Goal: Information Seeking & Learning: Learn about a topic

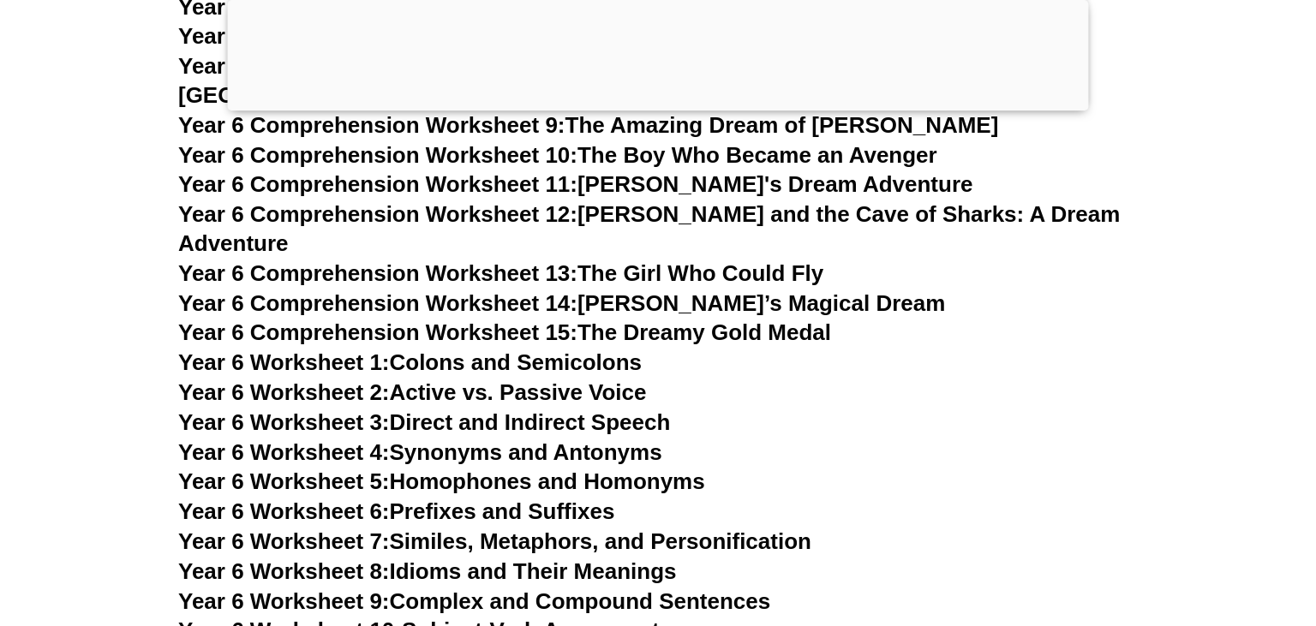
scroll to position [9730, 0]
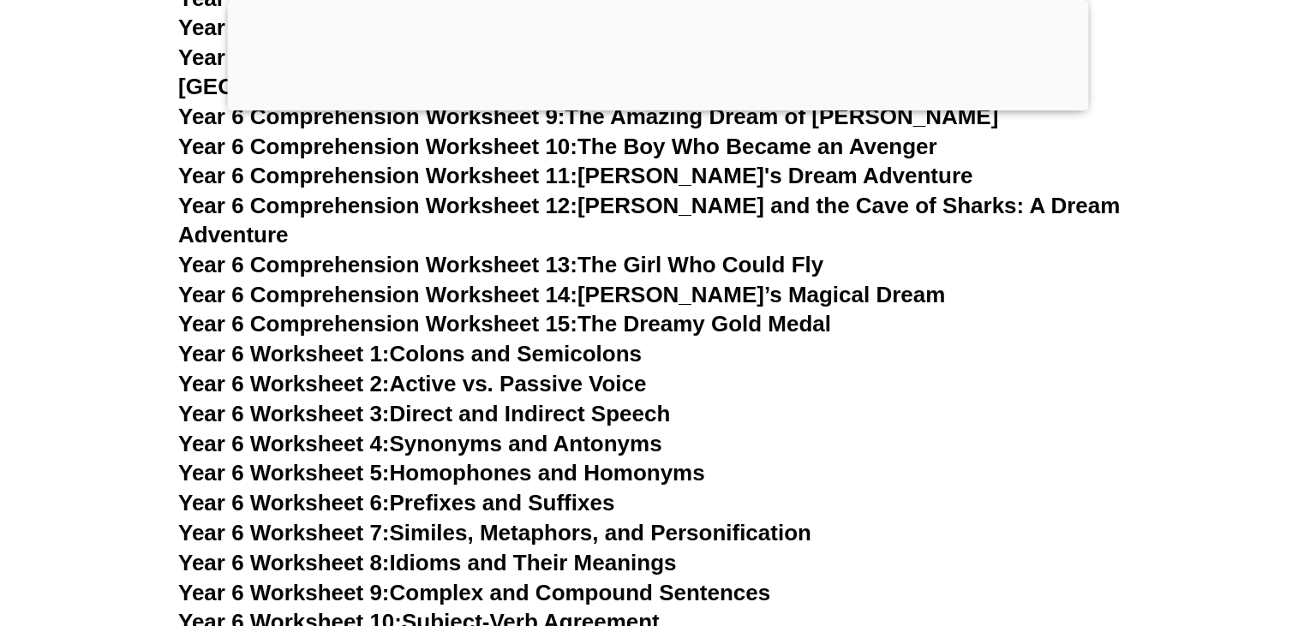
click at [435, 371] on link "Year 6 Worksheet 2: Active vs. Passive Voice" at bounding box center [412, 384] width 468 height 26
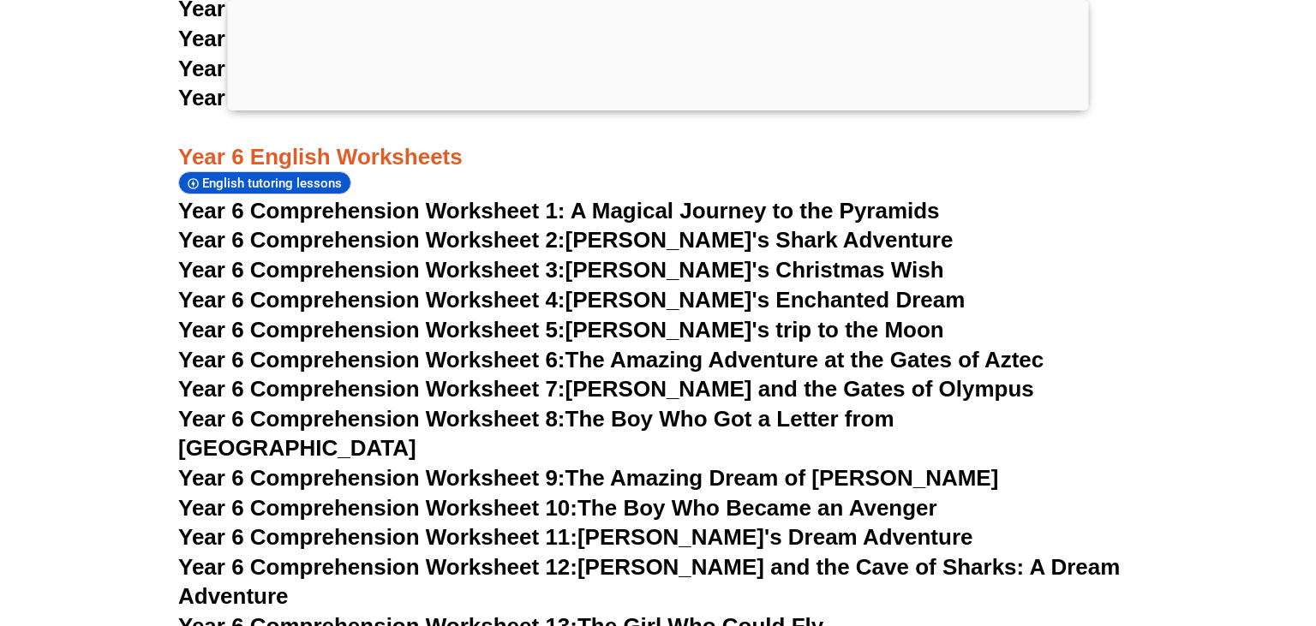
scroll to position [9730, 0]
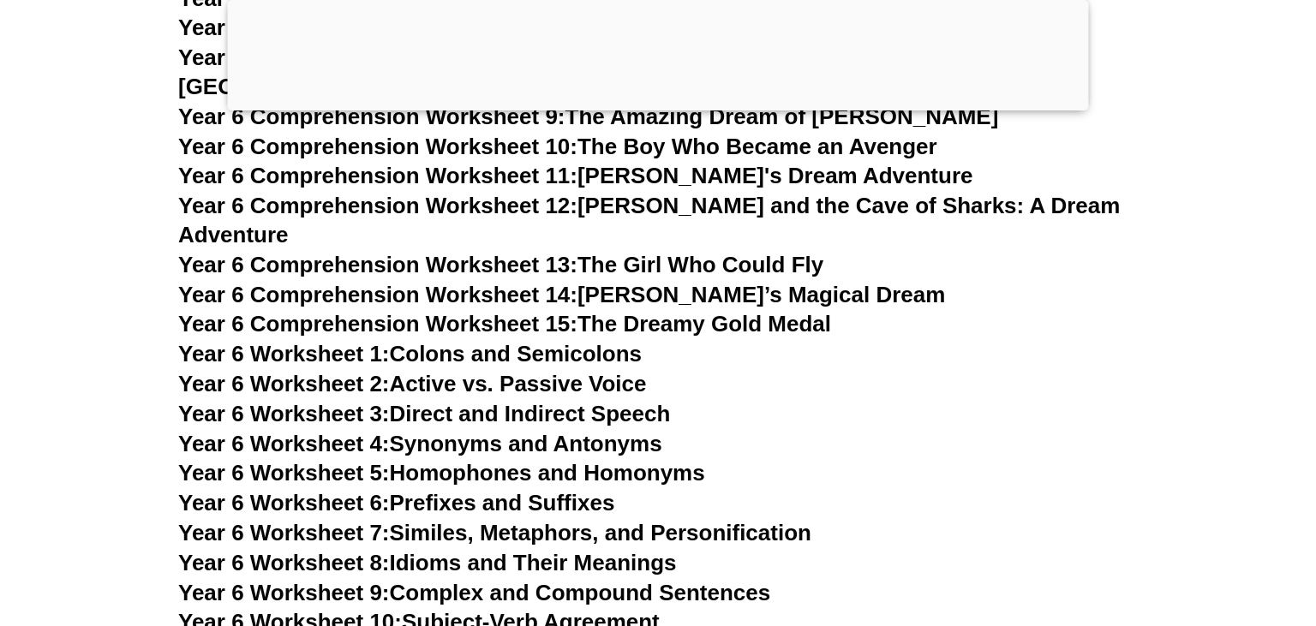
click at [442, 341] on link "Year 6 Worksheet 1: Colons and Semicolons" at bounding box center [410, 354] width 464 height 26
click at [451, 401] on link "Year 6 Worksheet 3: Direct and Indirect Speech" at bounding box center [424, 414] width 492 height 26
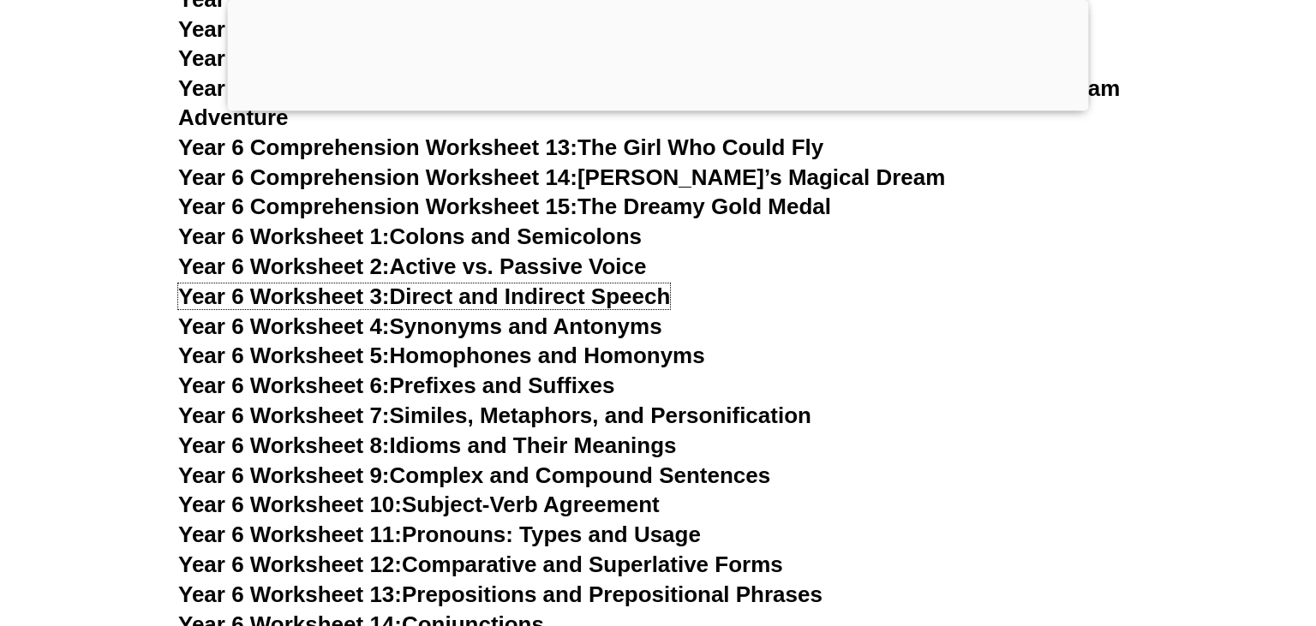
scroll to position [9821, 0]
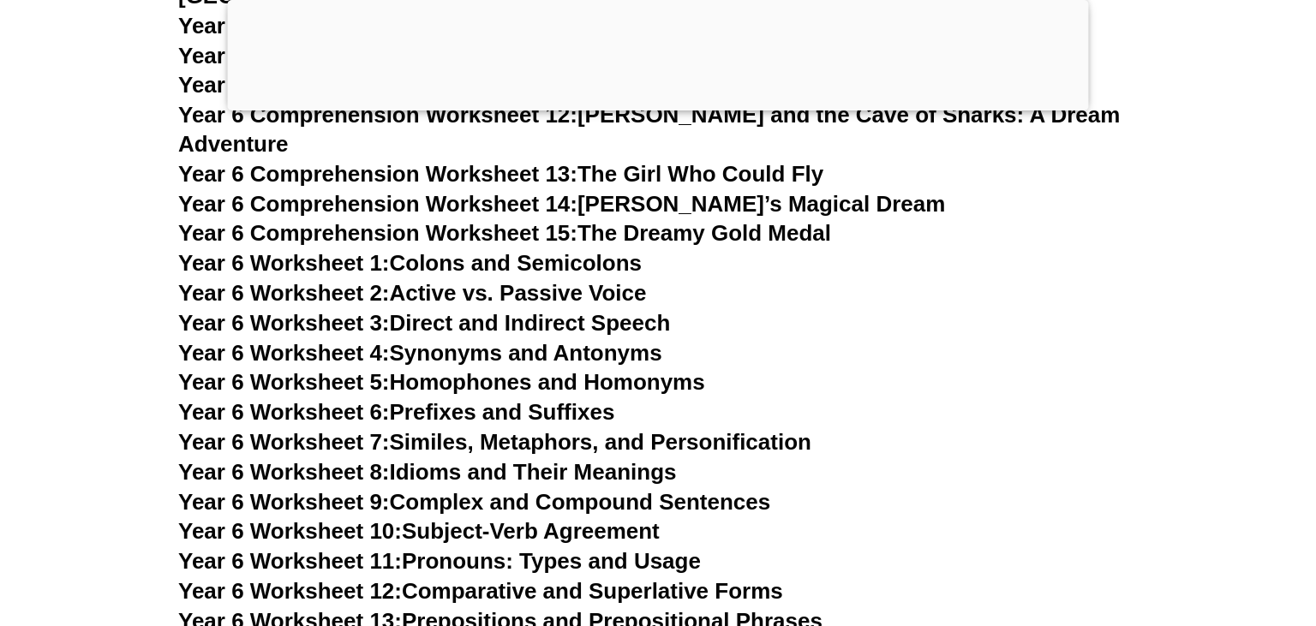
click at [460, 340] on link "Year 6 Worksheet 4: Synonyms and Antonyms" at bounding box center [420, 353] width 484 height 26
click at [536, 369] on link "Year 6 Worksheet 5: Homophones and Homonyms" at bounding box center [441, 382] width 527 height 26
click at [475, 399] on link "Year 6 Worksheet 6: Prefixes and Suffixes" at bounding box center [396, 412] width 436 height 26
click at [530, 429] on link "Year 6 Worksheet 7: Similes, Metaphors, and Personification" at bounding box center [494, 442] width 633 height 26
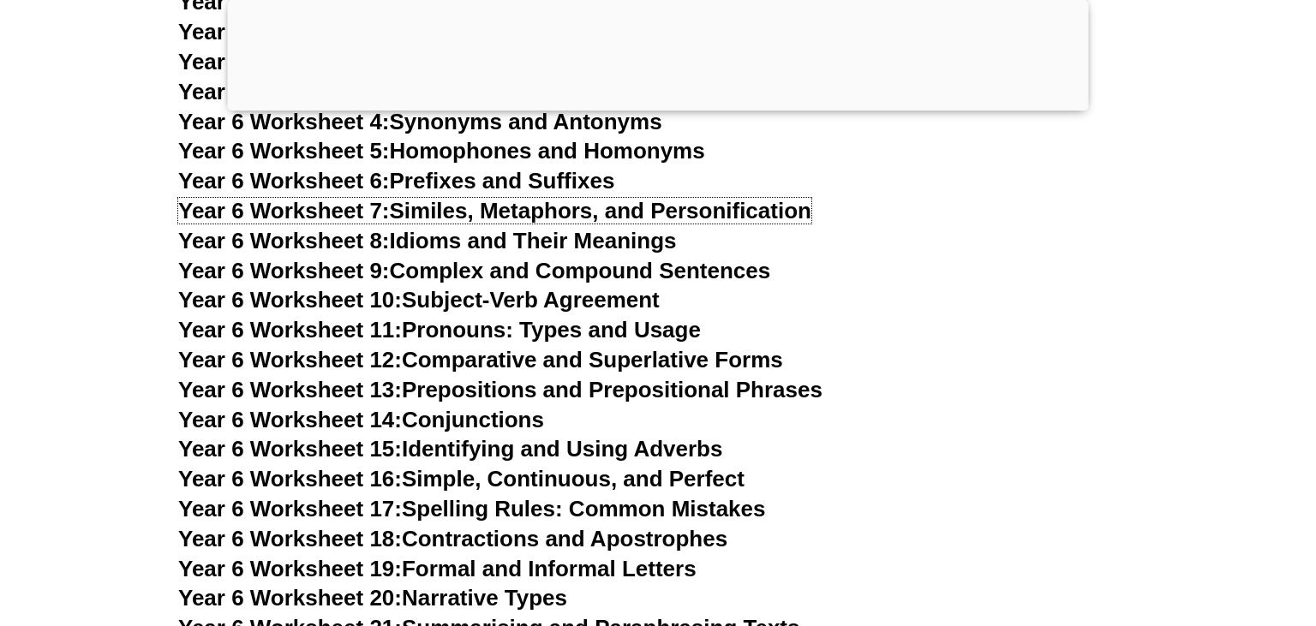
scroll to position [10092, 0]
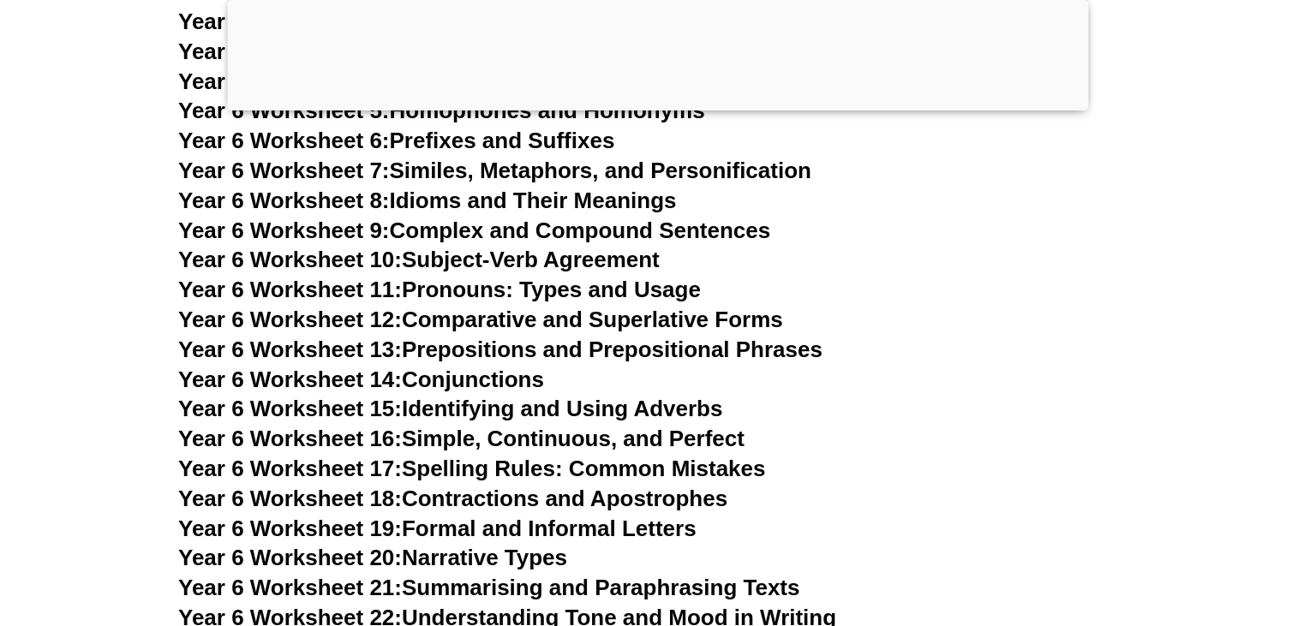
click at [500, 188] on link "Year 6 Worksheet 8: Idioms and Their Meanings" at bounding box center [427, 201] width 498 height 26
click at [460, 218] on link "Year 6 Worksheet 9: Complex and Compound Sentences" at bounding box center [474, 231] width 592 height 26
click at [471, 247] on link "Year 6 Worksheet 10: Subject-Verb Agreement" at bounding box center [419, 260] width 482 height 26
click at [506, 276] on h3 "Year 6 Worksheet 11: Pronouns: Types and Usage" at bounding box center [658, 290] width 960 height 29
click at [502, 277] on link "Year 6 Worksheet 11: Pronouns: Types and Usage" at bounding box center [439, 290] width 523 height 26
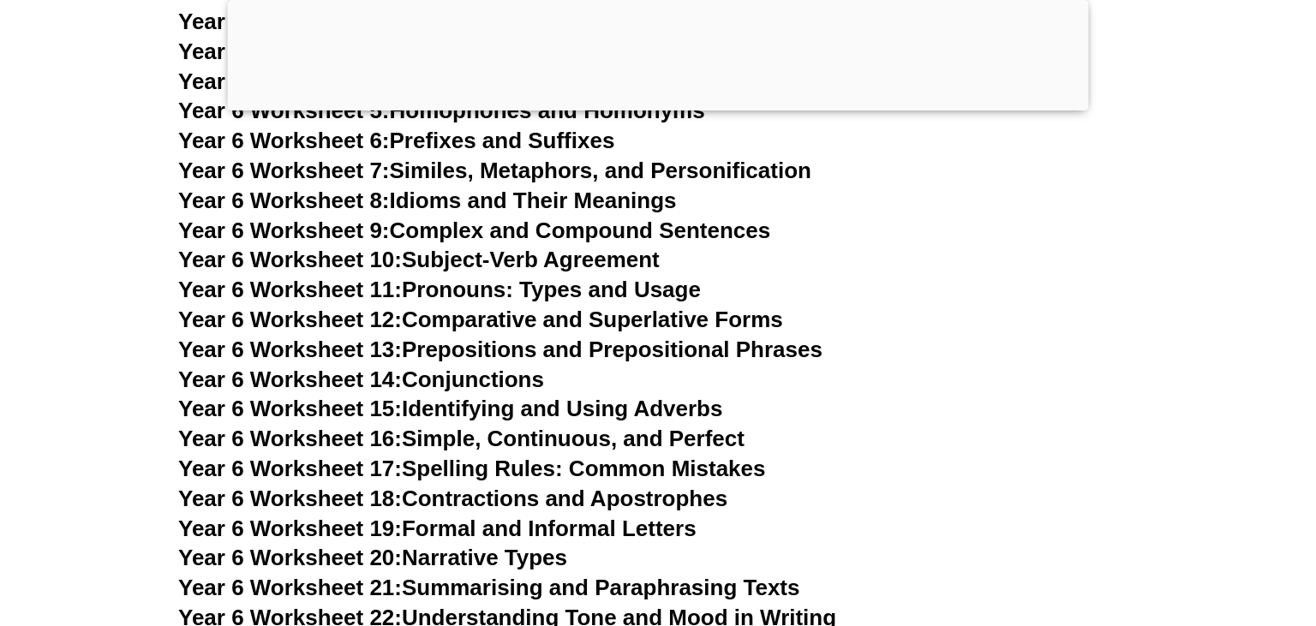
click at [466, 307] on link "Year 6 Worksheet 12: Comparative and Superlative Forms" at bounding box center [480, 320] width 605 height 26
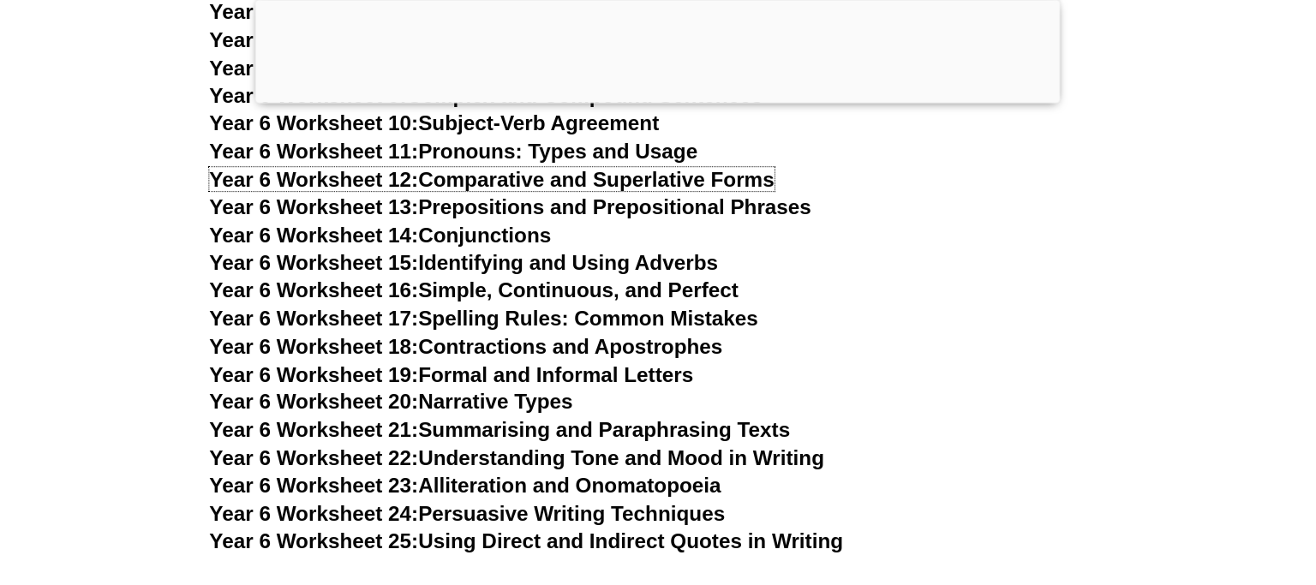
scroll to position [10182, 0]
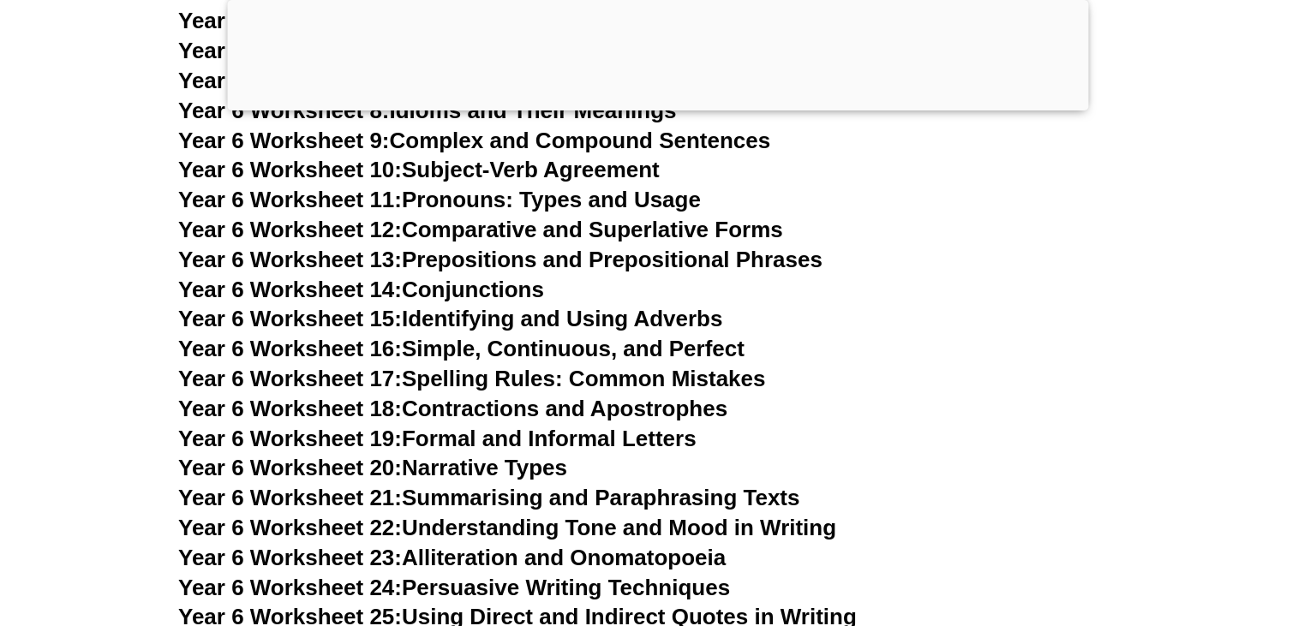
click at [451, 247] on link "Year 6 Worksheet 13: Prepositions and Prepositional Phrases" at bounding box center [500, 260] width 644 height 26
click at [511, 277] on link "Year 6 Worksheet 14: Conjunctions" at bounding box center [361, 290] width 366 height 26
click at [535, 306] on link "Year 6 Worksheet 15: Identifying and Using Adverbs" at bounding box center [450, 319] width 544 height 26
click at [473, 336] on link "Year 6 Worksheet 16: Simple, Continuous, and Perfect" at bounding box center [461, 349] width 566 height 26
click at [516, 366] on link "Year 6 Worksheet 17: Spelling Rules: Common Mistakes" at bounding box center [471, 379] width 587 height 26
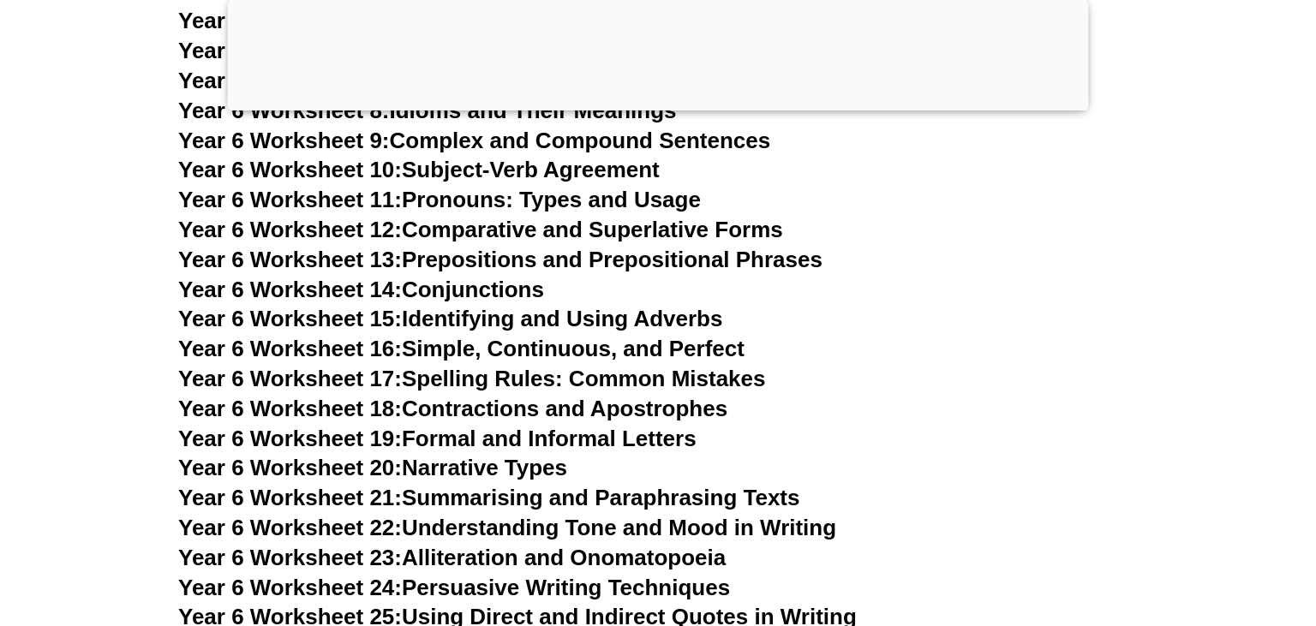
click at [454, 396] on link "Year 6 Worksheet 18: Contractions and Apostrophes" at bounding box center [452, 409] width 549 height 26
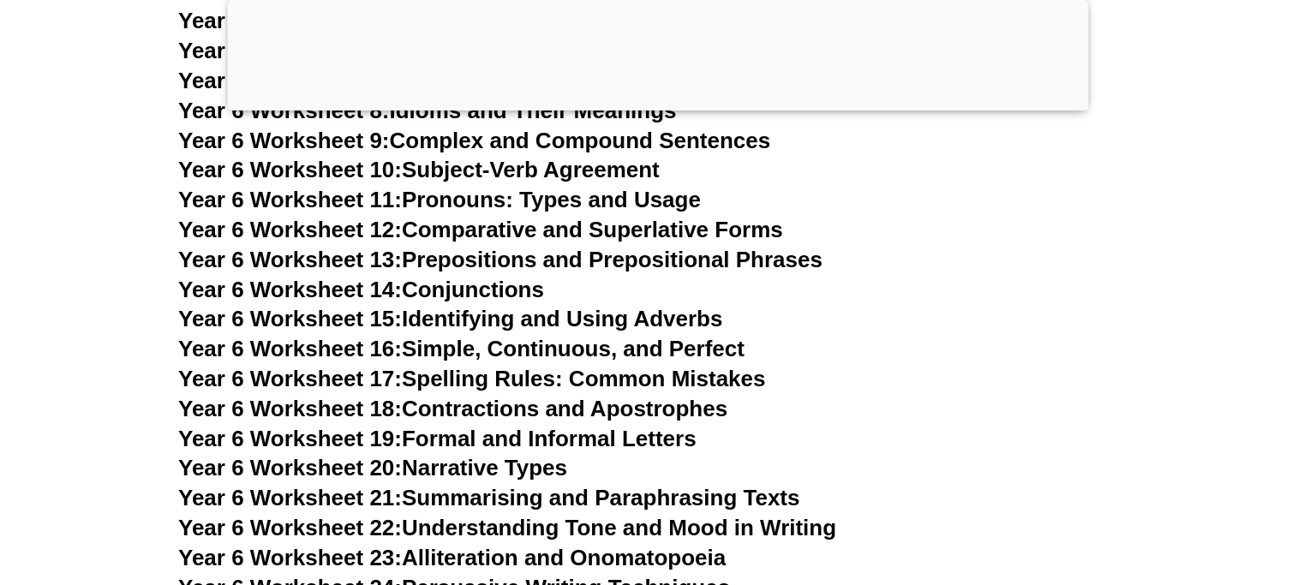
click at [495, 426] on link "Year 6 Worksheet 19: Formal and Informal Letters" at bounding box center [437, 439] width 518 height 26
click at [450, 455] on link "Year 6 Worksheet 20: Narrative Types" at bounding box center [372, 468] width 389 height 26
click at [483, 485] on link "Year 6 Worksheet 21: Summarising and Paraphrasing Texts" at bounding box center [488, 498] width 621 height 26
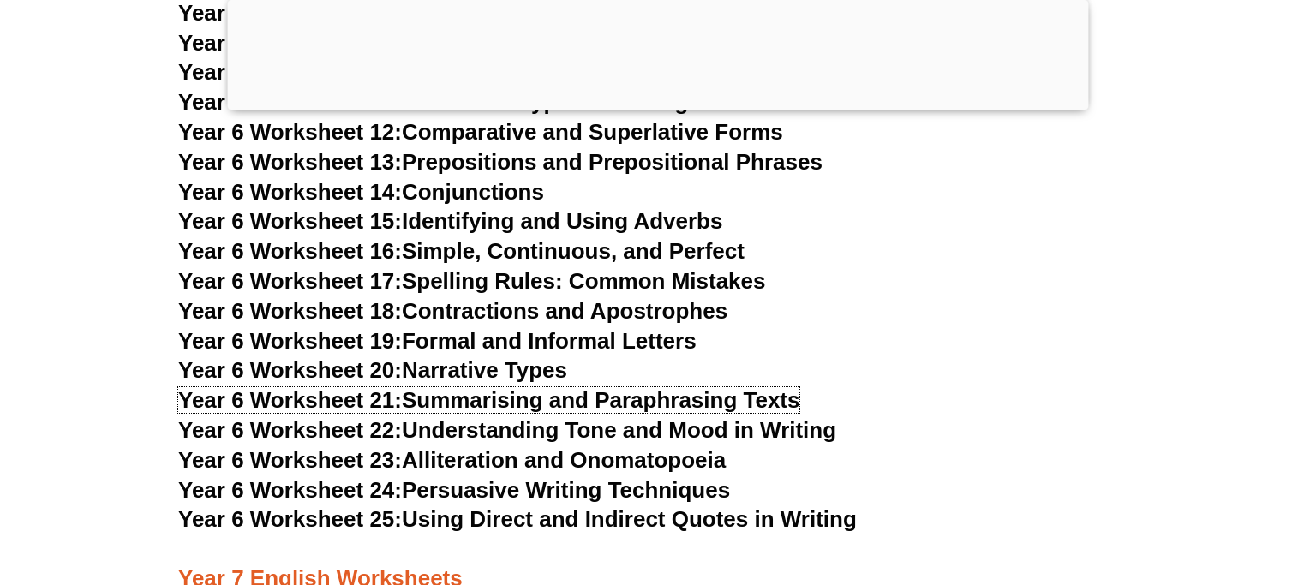
scroll to position [10364, 0]
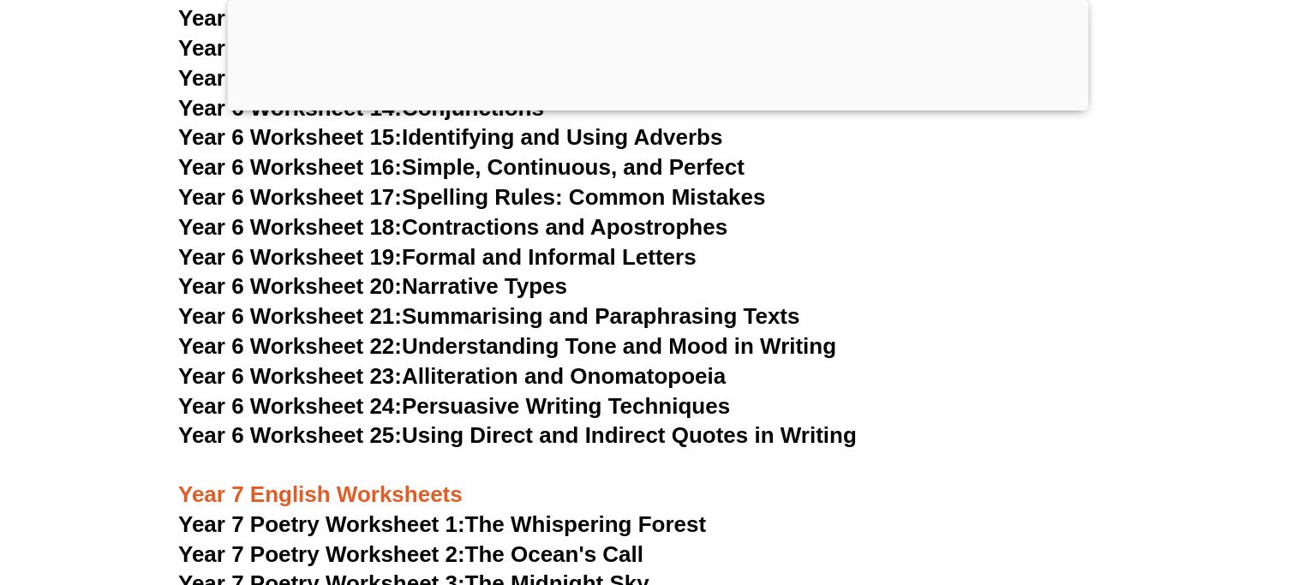
click at [499, 333] on link "Year 6 Worksheet 22: Understanding Tone and Mood in Writing" at bounding box center [507, 346] width 658 height 26
click at [466, 363] on link "Year 6 Worksheet 23: Alliteration and Onomatopoeia" at bounding box center [452, 376] width 548 height 26
click at [462, 393] on link "Year 6 Worksheet 24: Persuasive Writing Techniques" at bounding box center [454, 406] width 552 height 26
click at [530, 422] on link "Year 6 Worksheet 25: Using Direct and Indirect Quotes in Writing" at bounding box center [517, 435] width 679 height 26
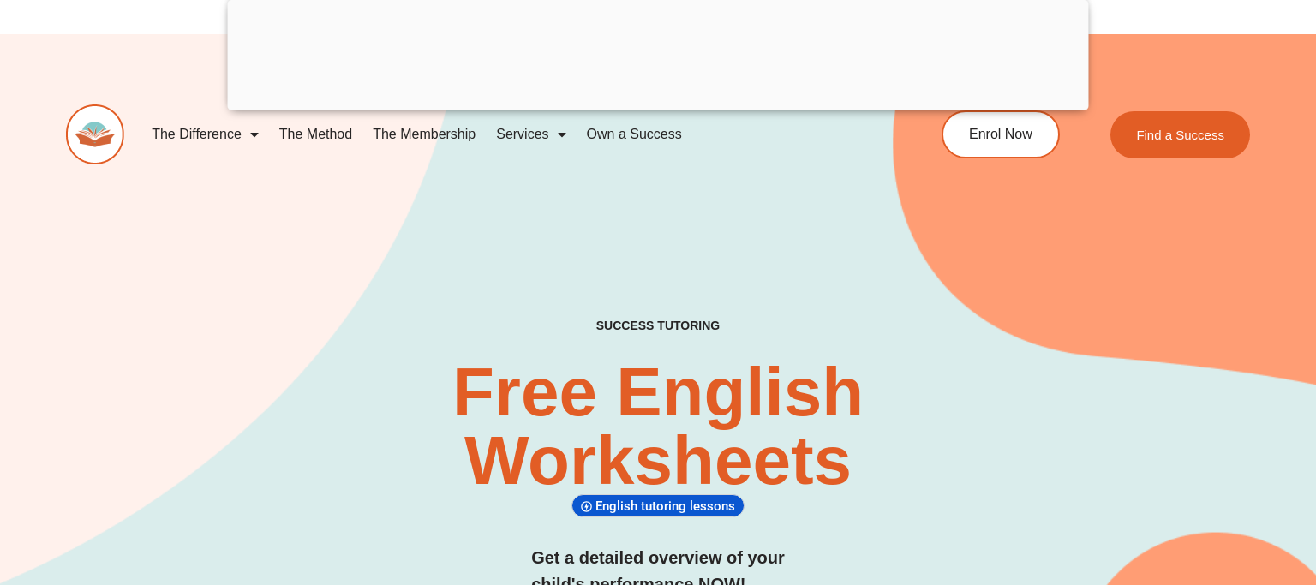
scroll to position [0, 0]
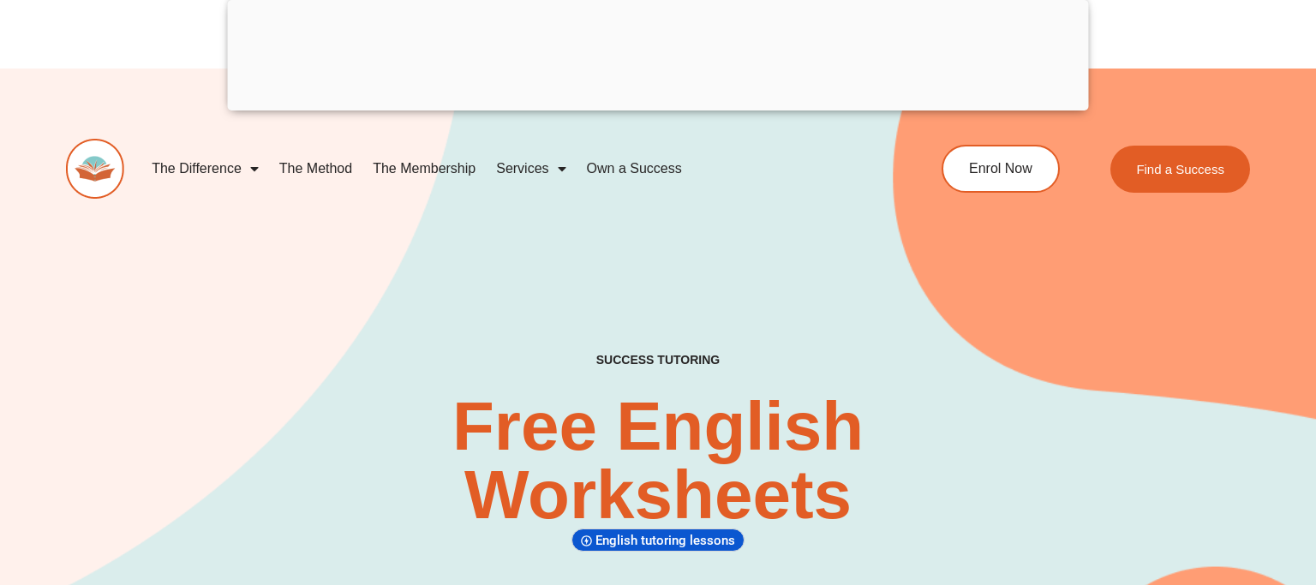
click at [207, 178] on link "The Difference" at bounding box center [205, 168] width 128 height 39
